Goal: Transaction & Acquisition: Purchase product/service

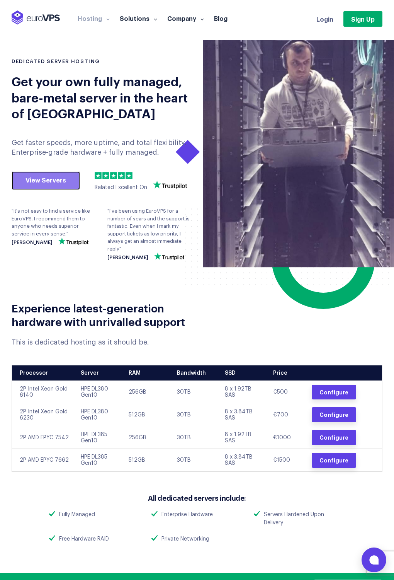
click at [49, 182] on link "View Servers" at bounding box center [46, 180] width 68 height 19
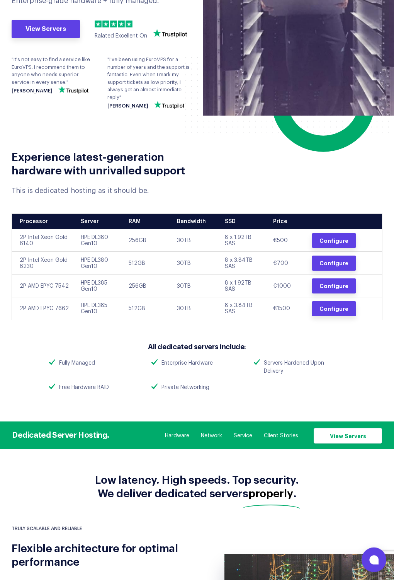
scroll to position [138, 0]
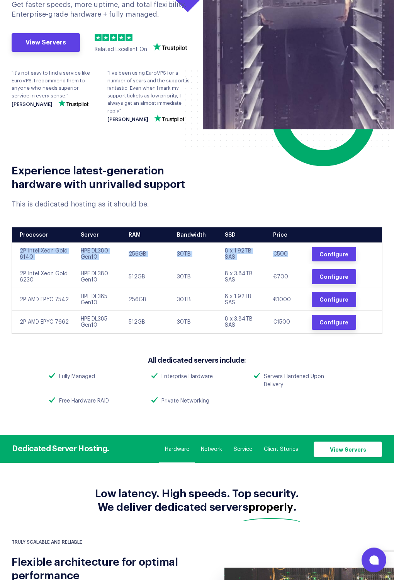
drag, startPoint x: 296, startPoint y: 258, endPoint x: 19, endPoint y: 249, distance: 277.0
click at [19, 249] on tr "2P Intel Xeon Gold 6140 HPE DL380 Gen10 256GB 30TB 8 x 1.92TB SAS €500 Configure" at bounding box center [197, 253] width 371 height 23
copy tr "2P Intel Xeon Gold 6140 HPE DL380 Gen10 256GB 30TB 8 x 1.92TB SAS €500"
click at [331, 366] on div "All dedicated servers include: Fully Managed Enterprise Hardware Servers Harden…" at bounding box center [196, 384] width 319 height 58
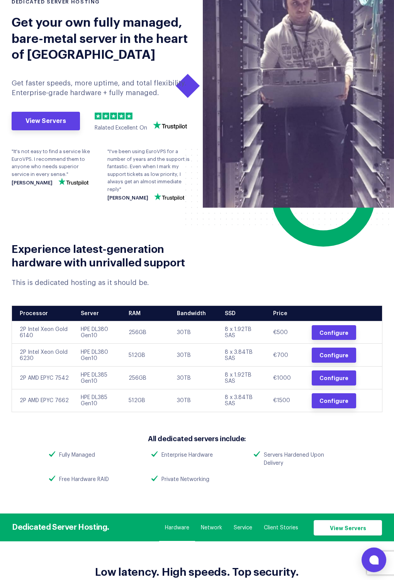
scroll to position [56, 0]
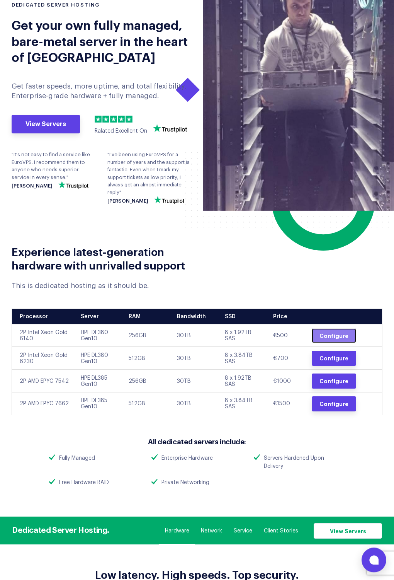
click at [325, 339] on link "Configure" at bounding box center [334, 335] width 44 height 15
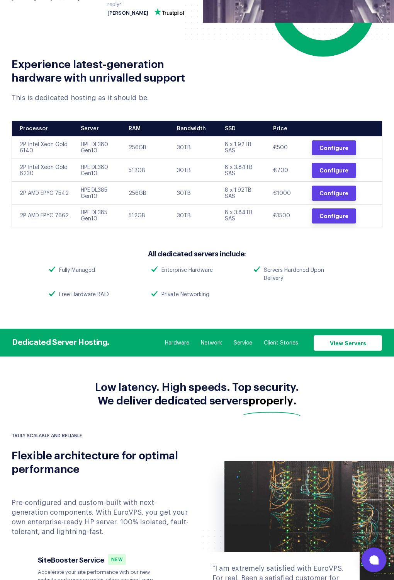
scroll to position [81, 0]
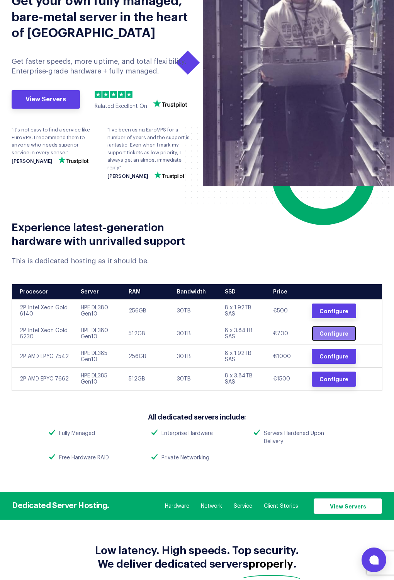
click at [340, 332] on link "Configure" at bounding box center [334, 333] width 44 height 15
